Goal: Task Accomplishment & Management: Manage account settings

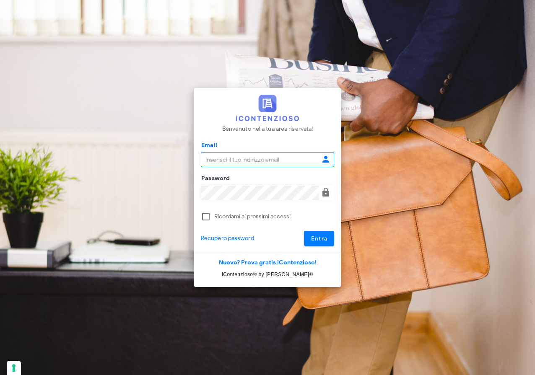
type input "[EMAIL_ADDRESS][DOMAIN_NAME]"
click at [328, 239] on button "Entra" at bounding box center [319, 238] width 31 height 15
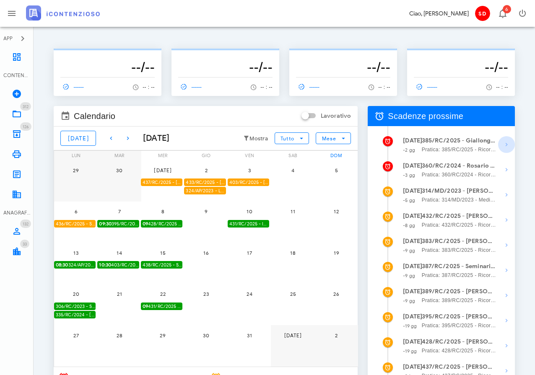
click at [508, 143] on icon "button" at bounding box center [507, 145] width 10 height 10
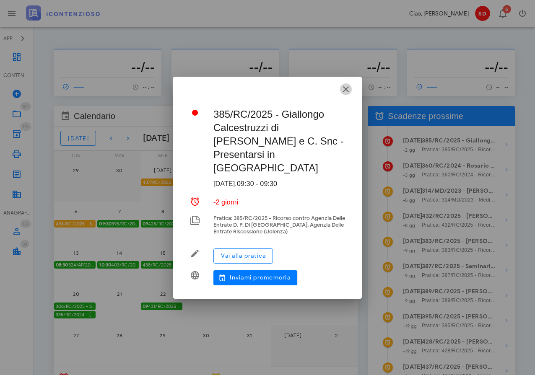
click at [349, 94] on icon "button" at bounding box center [346, 89] width 10 height 10
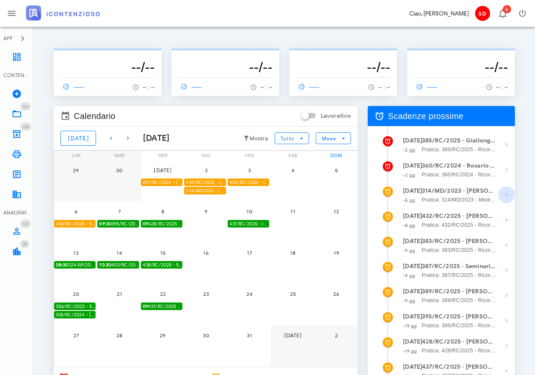
click at [505, 195] on icon "button" at bounding box center [507, 195] width 10 height 10
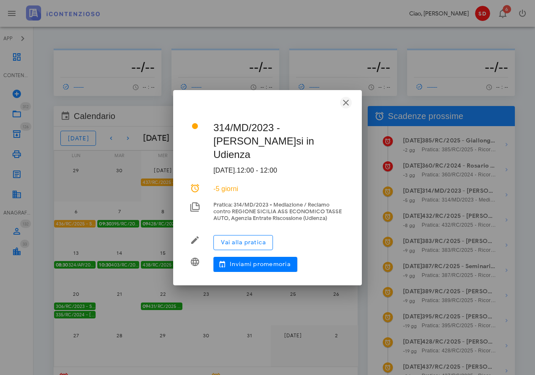
click at [343, 102] on icon "button" at bounding box center [346, 103] width 10 height 10
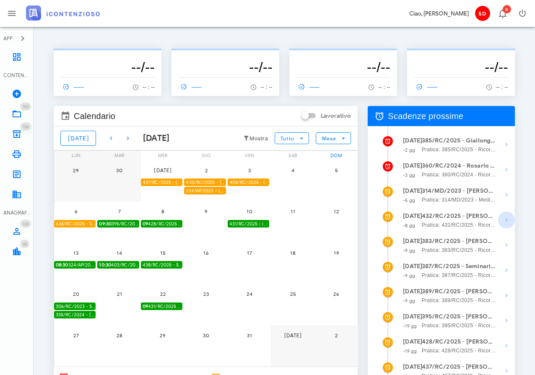
click at [504, 220] on icon "button" at bounding box center [507, 220] width 10 height 10
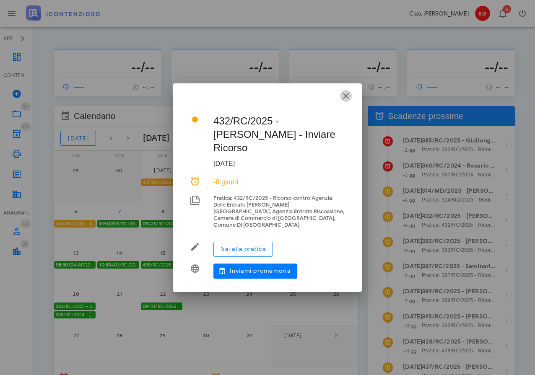
click at [346, 98] on icon "button" at bounding box center [346, 96] width 10 height 10
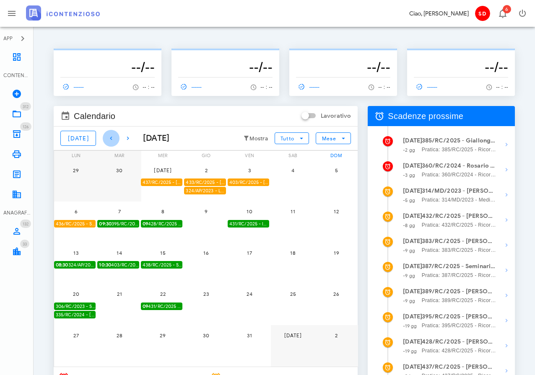
click at [106, 139] on icon "button" at bounding box center [111, 138] width 10 height 10
